Goal: Information Seeking & Learning: Understand process/instructions

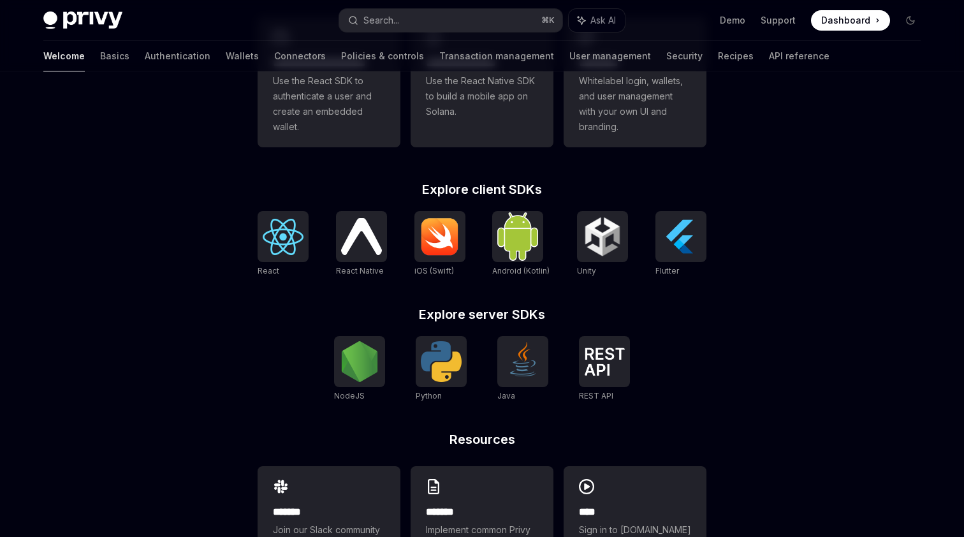
scroll to position [477, 0]
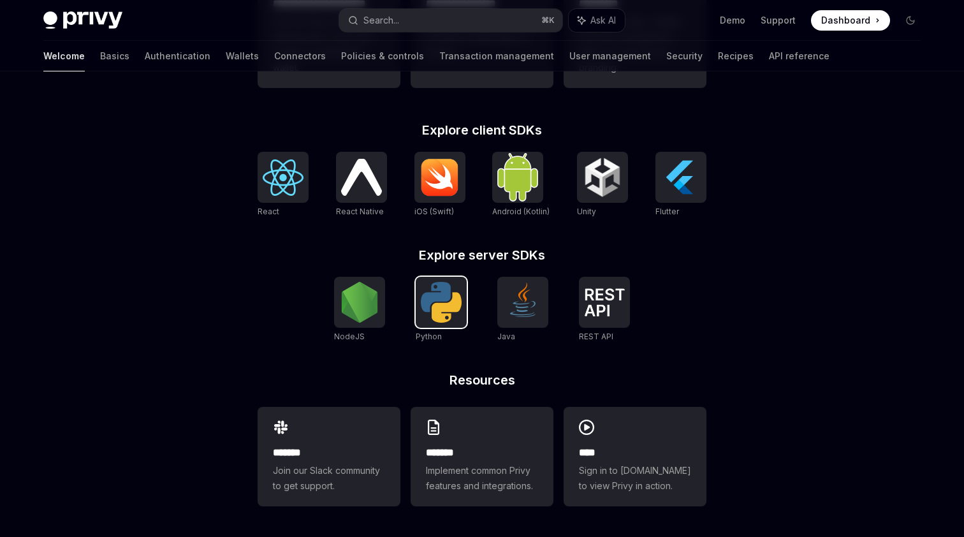
click at [446, 310] on img at bounding box center [441, 302] width 41 height 41
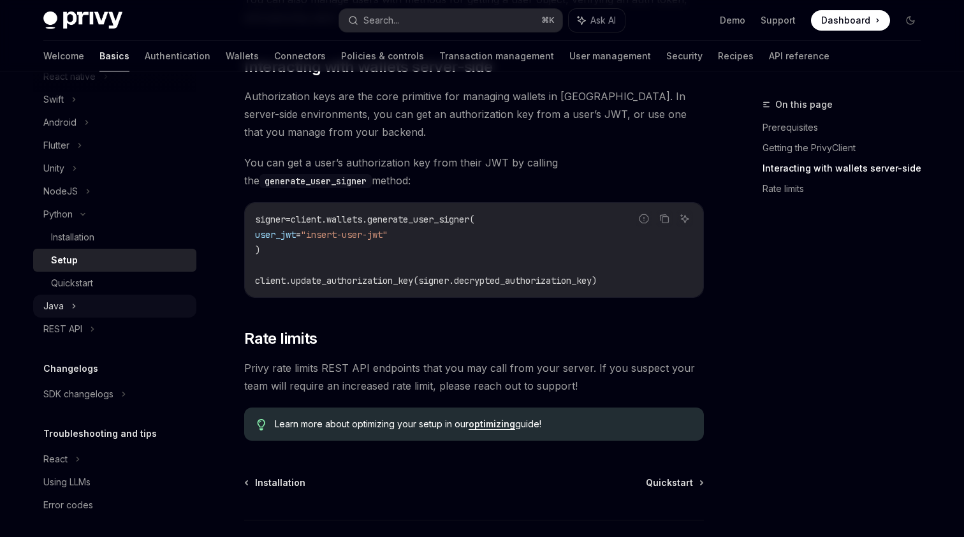
scroll to position [207, 0]
click at [226, 61] on link "Wallets" at bounding box center [242, 56] width 33 height 31
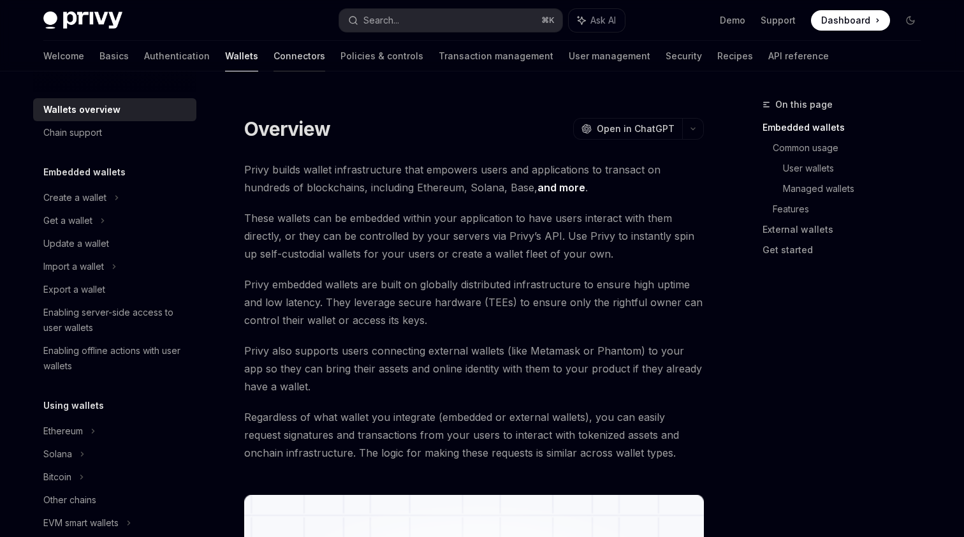
click at [274, 59] on link "Connectors" at bounding box center [300, 56] width 52 height 31
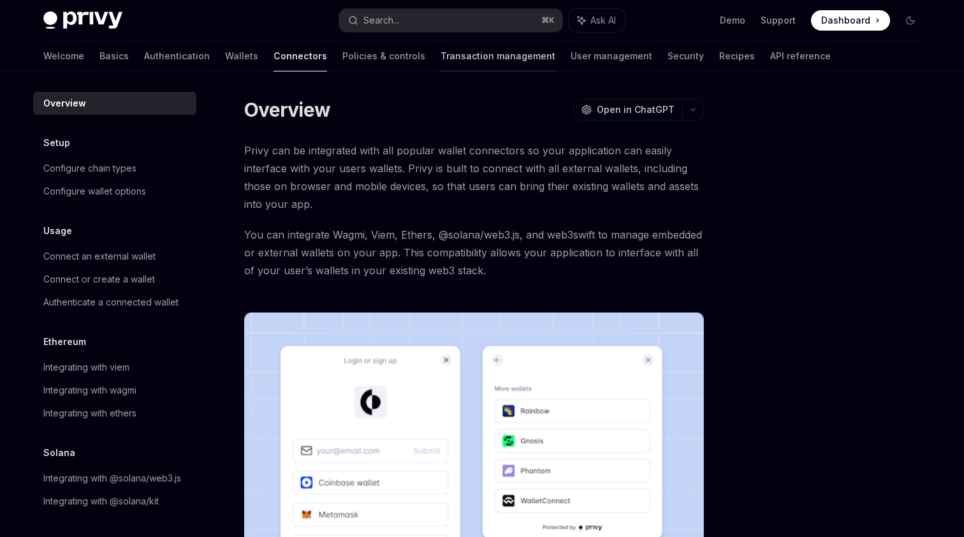
click at [441, 61] on link "Transaction management" at bounding box center [498, 56] width 115 height 31
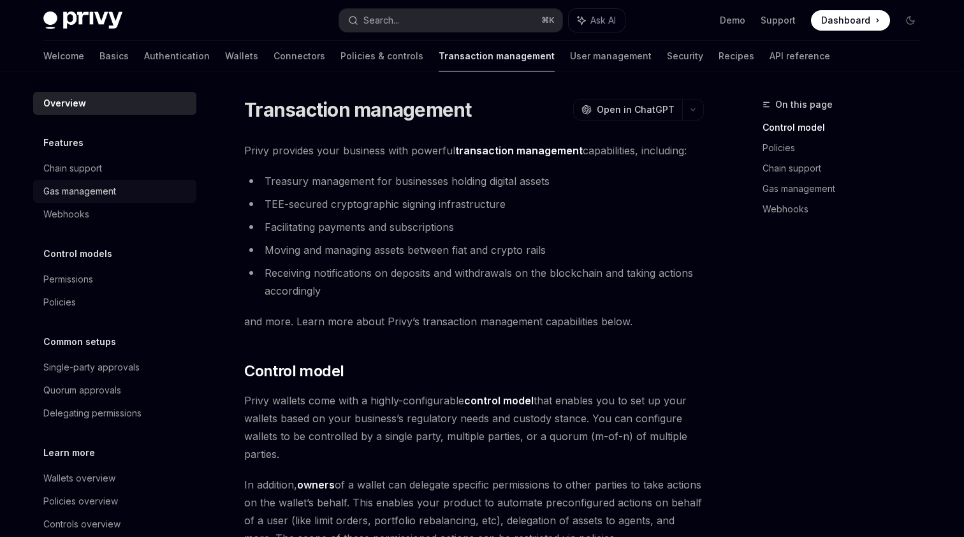
click at [116, 197] on div "Gas management" at bounding box center [79, 191] width 73 height 15
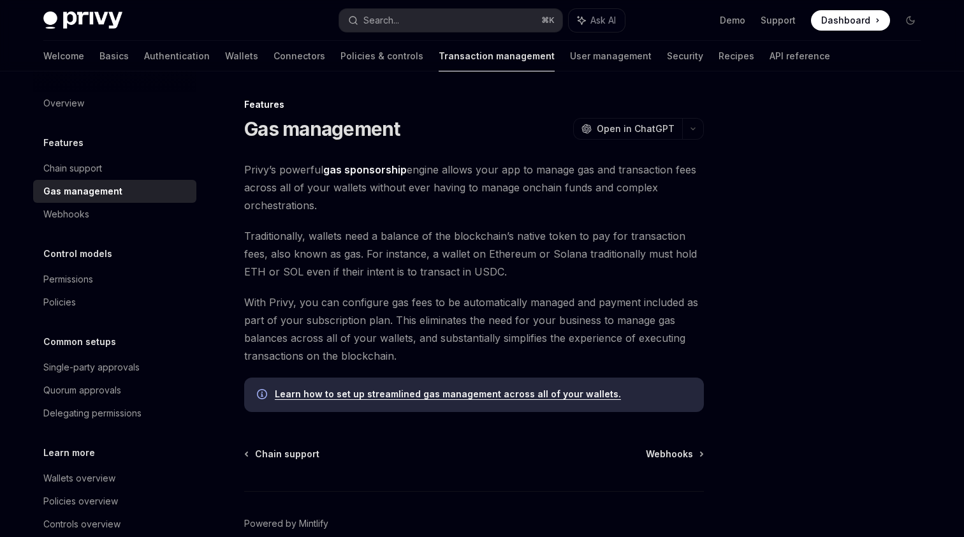
click at [508, 388] on link "Learn how to set up streamlined gas management across all of your wallets." at bounding box center [448, 393] width 346 height 11
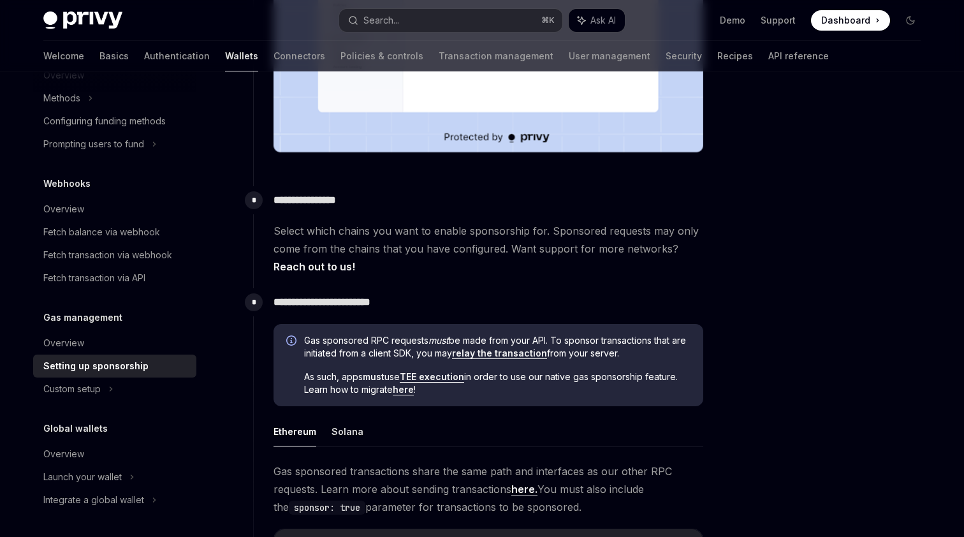
scroll to position [497, 0]
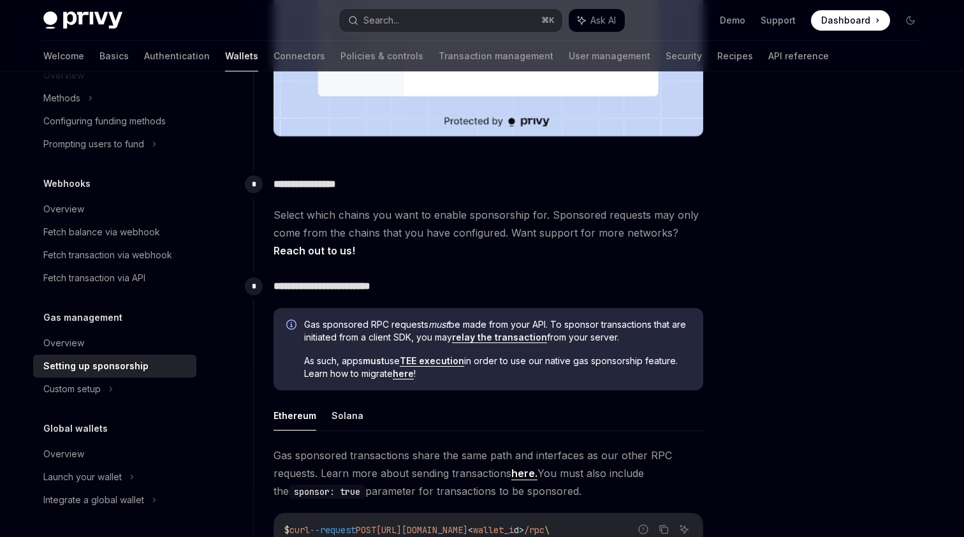
click at [441, 361] on link "TEE execution" at bounding box center [432, 360] width 64 height 11
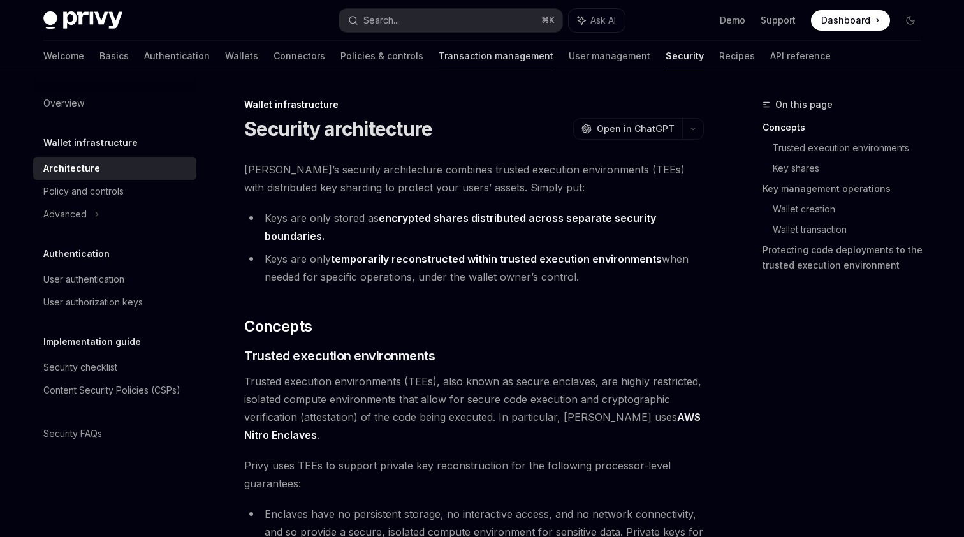
click at [439, 54] on link "Transaction management" at bounding box center [496, 56] width 115 height 31
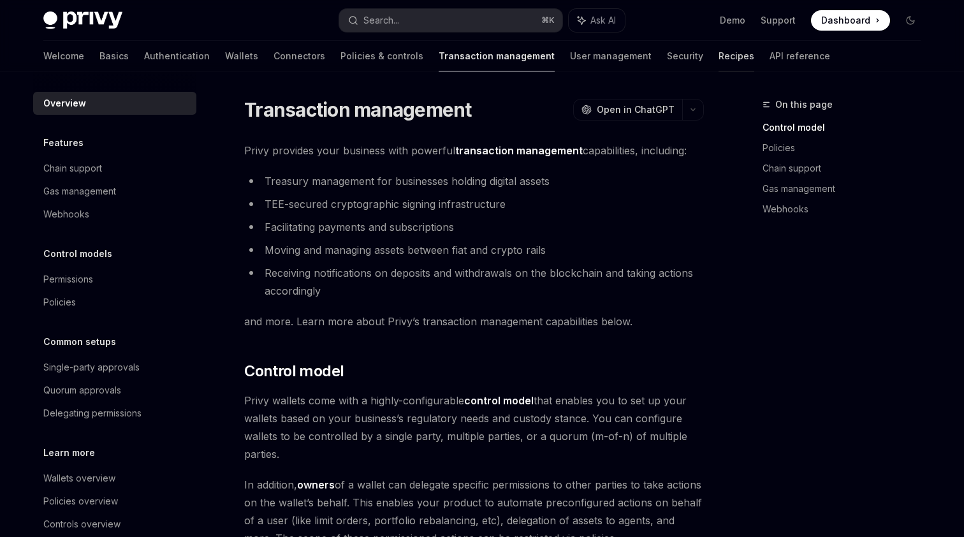
click at [719, 59] on link "Recipes" at bounding box center [737, 56] width 36 height 31
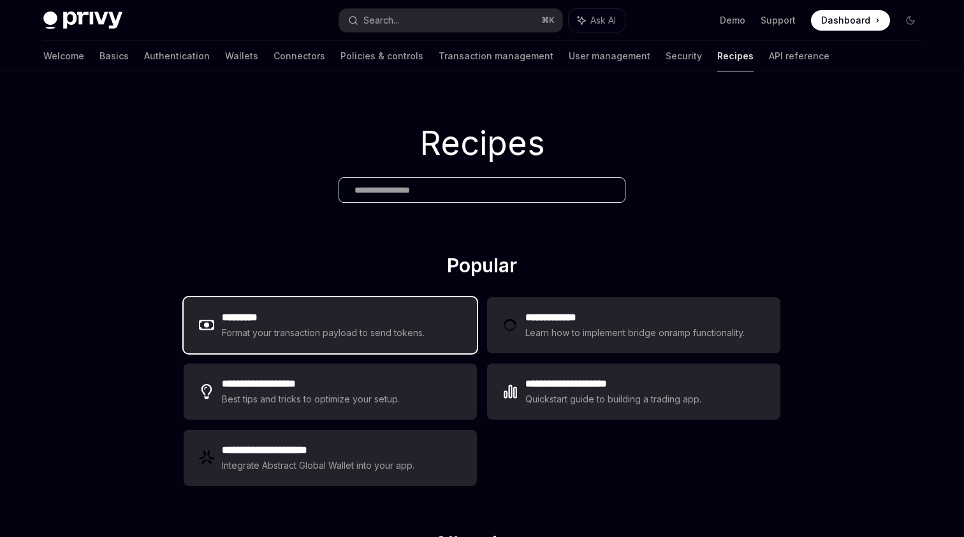
click at [408, 323] on h2 "*********" at bounding box center [323, 317] width 203 height 15
type textarea "*"
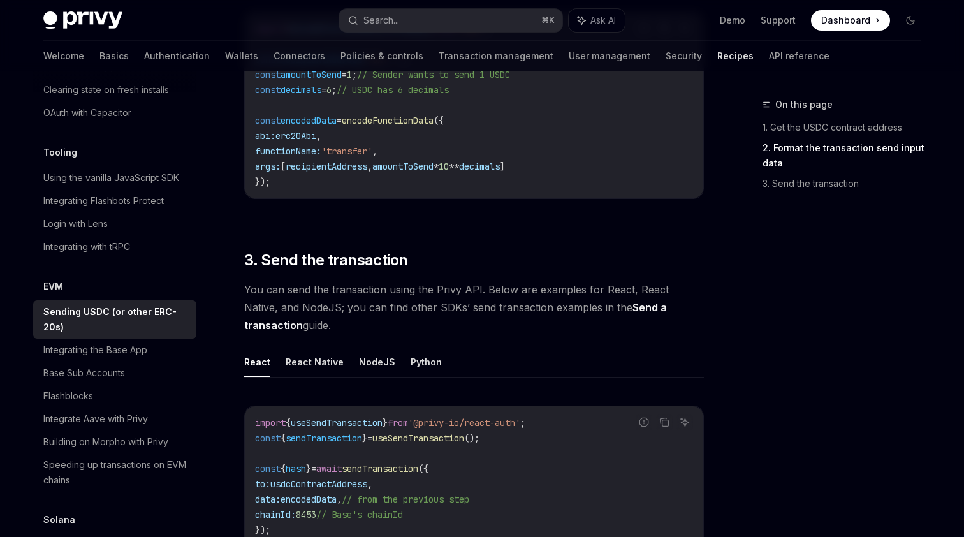
scroll to position [815, 0]
